Goal: Entertainment & Leisure: Consume media (video, audio)

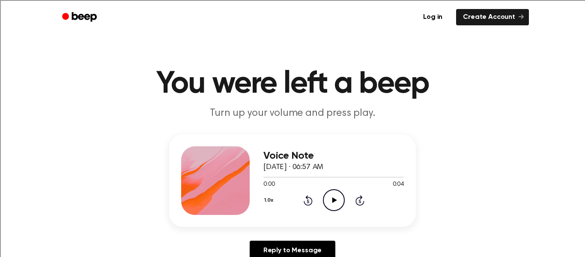
click at [333, 199] on icon at bounding box center [334, 200] width 5 height 6
click at [330, 198] on icon "Play Audio" at bounding box center [334, 200] width 22 height 22
click at [326, 197] on icon "Play Audio" at bounding box center [334, 200] width 22 height 22
click at [331, 197] on icon "Play Audio" at bounding box center [334, 200] width 22 height 22
click at [337, 197] on icon "Play Audio" at bounding box center [334, 200] width 22 height 22
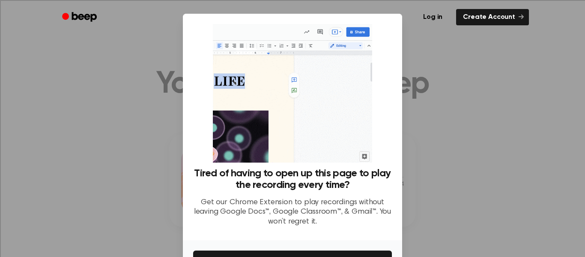
click at [449, 65] on div at bounding box center [292, 128] width 585 height 257
click at [362, 28] on div "Log in Create Account" at bounding box center [292, 17] width 473 height 34
click at [86, 122] on div at bounding box center [292, 128] width 585 height 257
click at [258, 256] on button "Get It Now" at bounding box center [292, 259] width 199 height 19
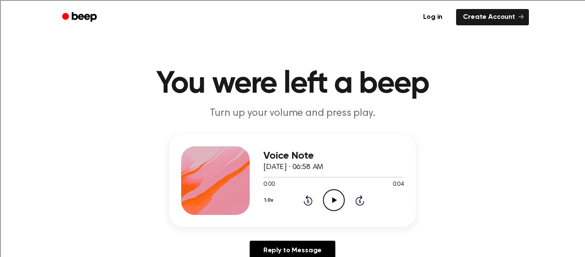
click at [335, 202] on icon "Play Audio" at bounding box center [334, 200] width 22 height 22
click at [551, 201] on div "Voice Note September 12, 2025 · 06:58 AM 0:02 0:04 Your browser does not suppor…" at bounding box center [292, 200] width 564 height 133
click at [332, 200] on icon at bounding box center [334, 200] width 5 height 6
click at [333, 206] on icon "Play Audio" at bounding box center [334, 200] width 22 height 22
click at [328, 197] on icon "Play Audio" at bounding box center [334, 200] width 22 height 22
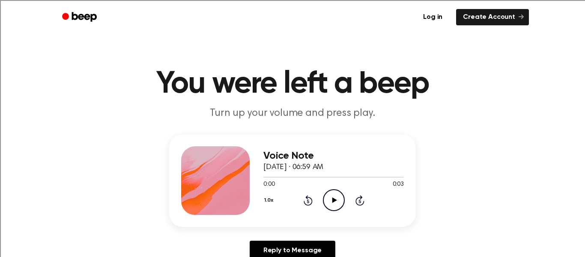
click at [330, 196] on icon "Play Audio" at bounding box center [334, 200] width 22 height 22
click at [335, 206] on icon "Play Audio" at bounding box center [334, 200] width 22 height 22
click at [341, 196] on icon "Play Audio" at bounding box center [334, 200] width 22 height 22
click at [328, 194] on icon "Play Audio" at bounding box center [334, 200] width 22 height 22
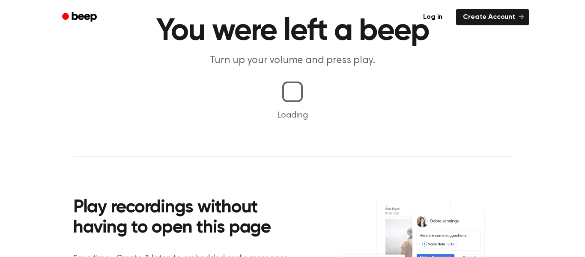
scroll to position [224, 0]
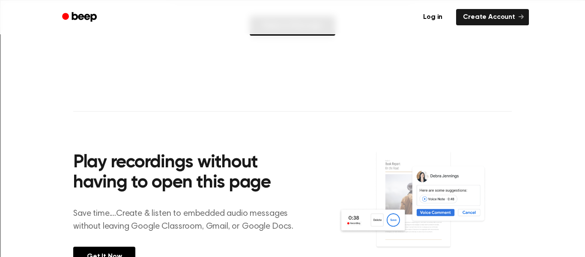
click at [405, 57] on main "You were left a beep Turn up your volume and press play. Voice Note [DATE] · 07…" at bounding box center [292, 40] width 585 height 528
click at [571, 61] on main "You were left a beep Turn up your volume and press play. Voice Note [DATE] · 07…" at bounding box center [292, 40] width 585 height 528
